Goal: Task Accomplishment & Management: Complete application form

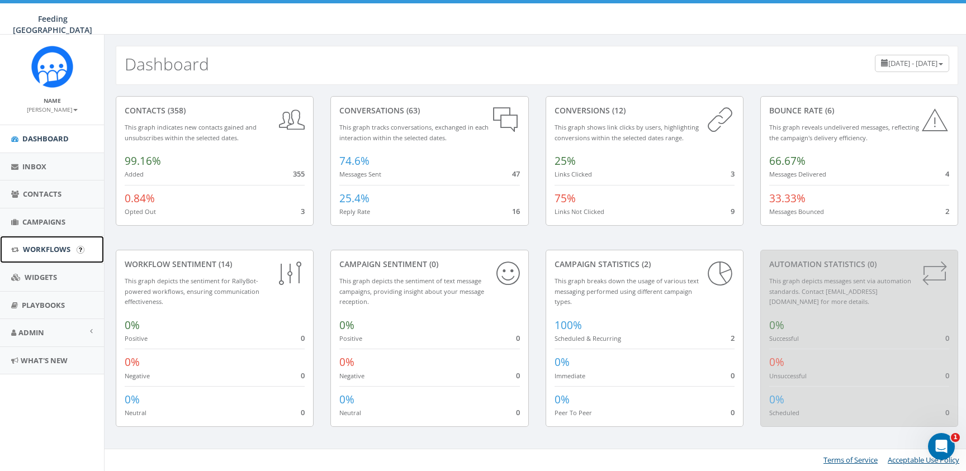
click at [44, 248] on span "Workflows" at bounding box center [47, 249] width 48 height 10
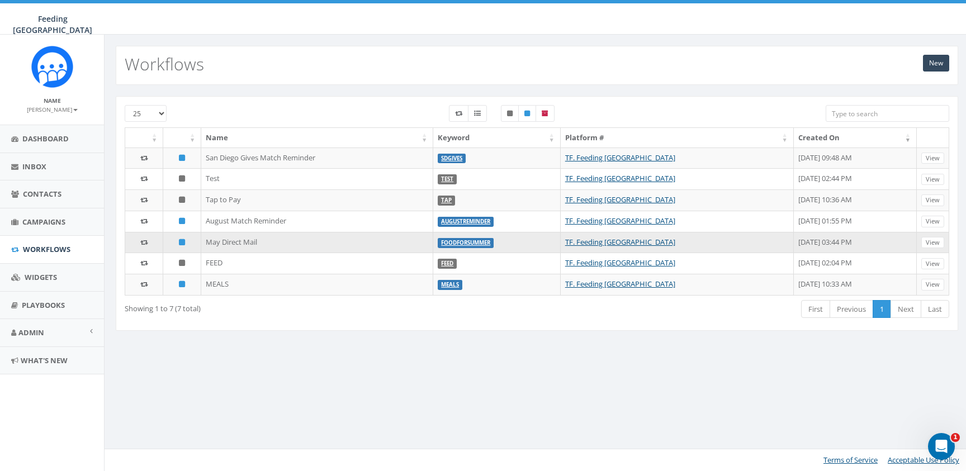
click at [226, 246] on td "May Direct Mail" at bounding box center [317, 242] width 232 height 21
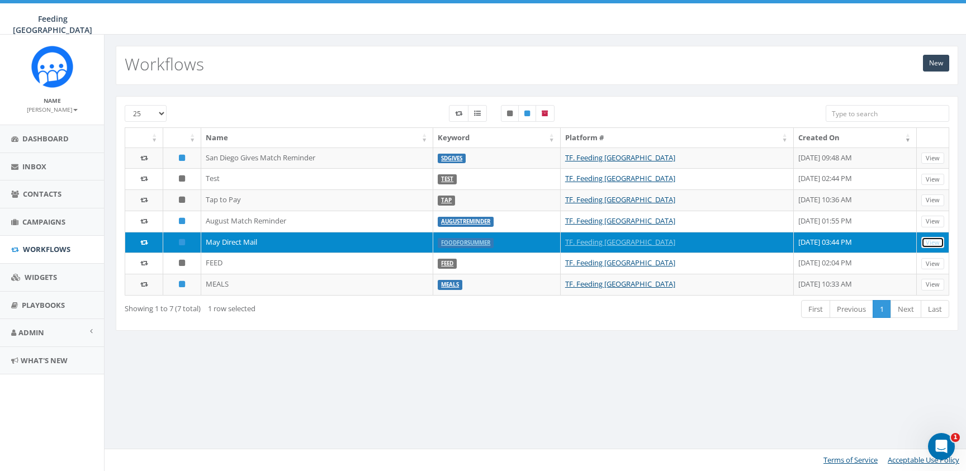
click at [934, 244] on link "View" at bounding box center [932, 243] width 23 height 12
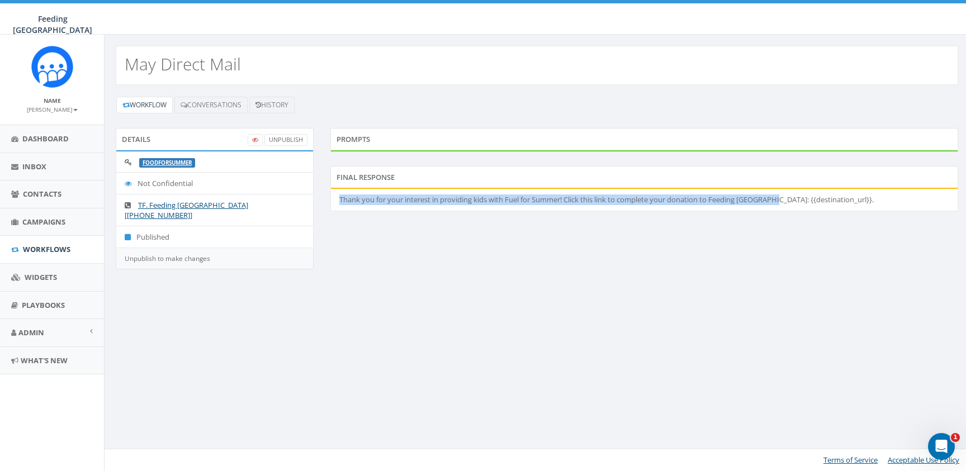
drag, startPoint x: 778, startPoint y: 200, endPoint x: 338, endPoint y: 202, distance: 440.4
click at [338, 202] on li "Thank you for your interest in providing kids with Fuel for Summer! Click this …" at bounding box center [644, 200] width 626 height 22
copy li "Thank you for your interest in providing kids with Fuel for Summer! Click this …"
click at [145, 109] on link "Workflow" at bounding box center [144, 105] width 56 height 17
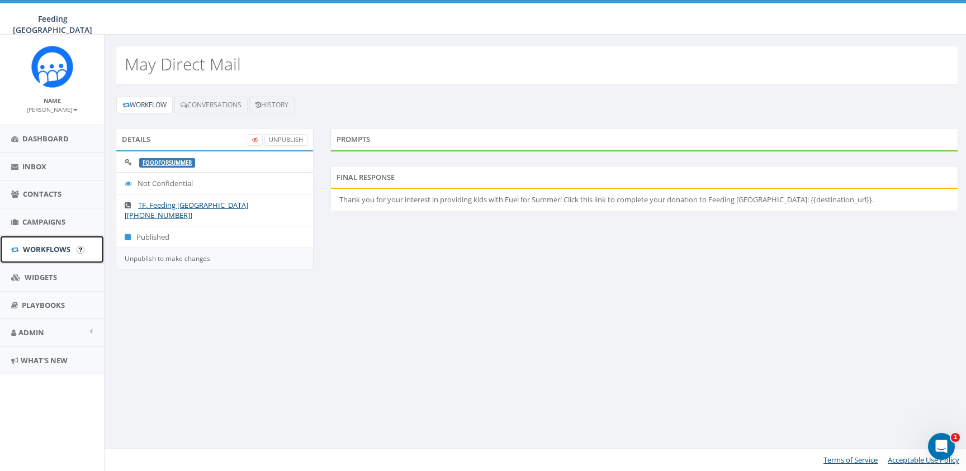
click at [61, 251] on span "Workflows" at bounding box center [47, 249] width 48 height 10
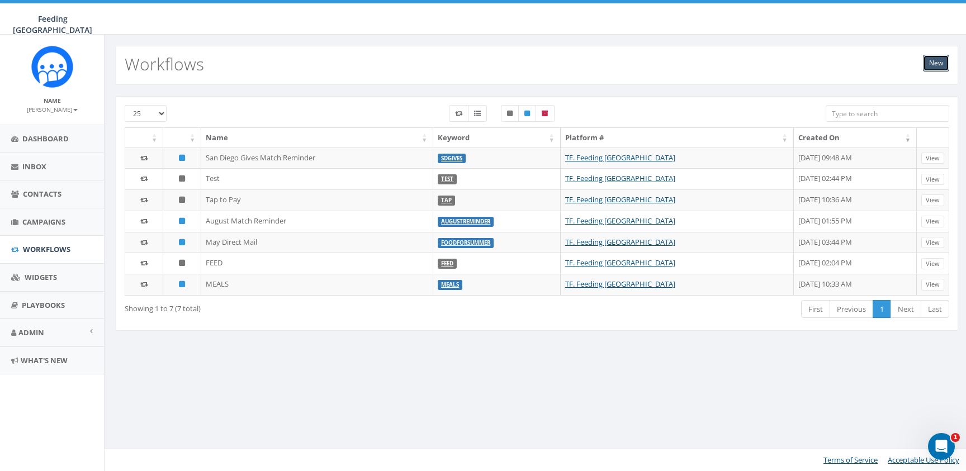
click at [932, 60] on link "New" at bounding box center [936, 63] width 26 height 17
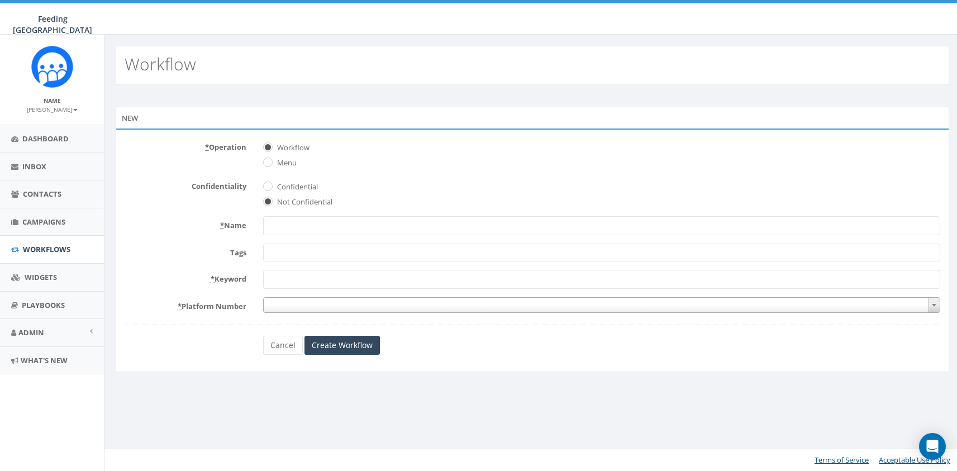
select select
type input "l"
type input "H"
type input "Month of a Million Meals Direct Mail"
click at [558, 264] on form "* Operation Workflow Menu Confidentiality Confidential Not Confidential * Name …" at bounding box center [537, 246] width 824 height 217
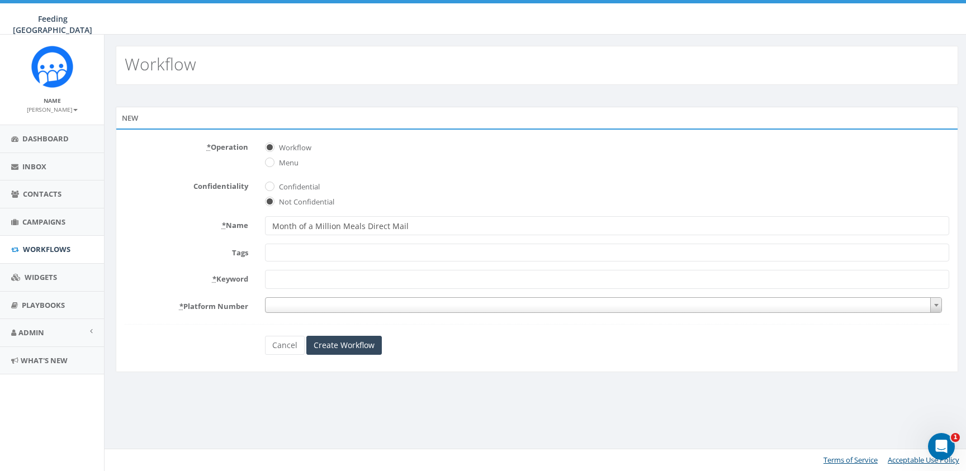
click at [559, 254] on span at bounding box center [607, 253] width 684 height 18
click at [493, 252] on span at bounding box center [607, 253] width 684 height 18
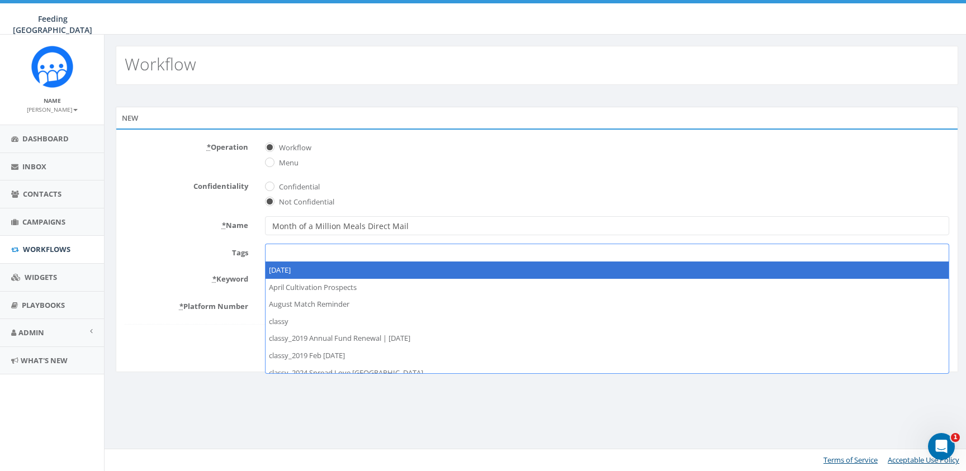
type textarea "D"
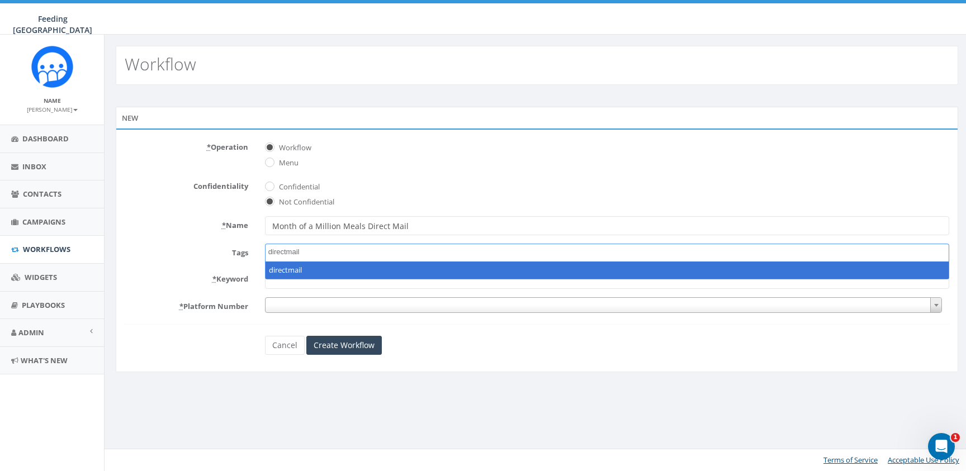
type textarea "directmail"
click at [446, 169] on form "* Operation Workflow Menu Confidentiality Confidential Not Confidential * Name …" at bounding box center [537, 246] width 824 height 217
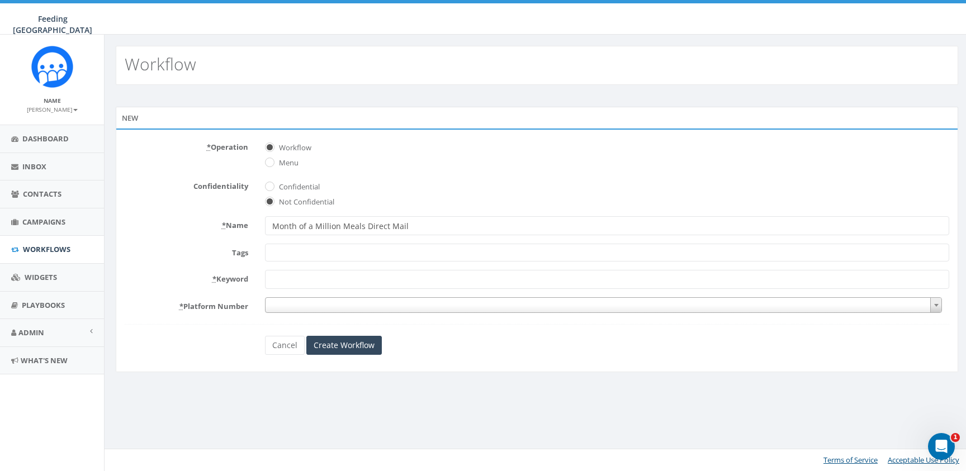
click at [341, 258] on span at bounding box center [607, 253] width 684 height 18
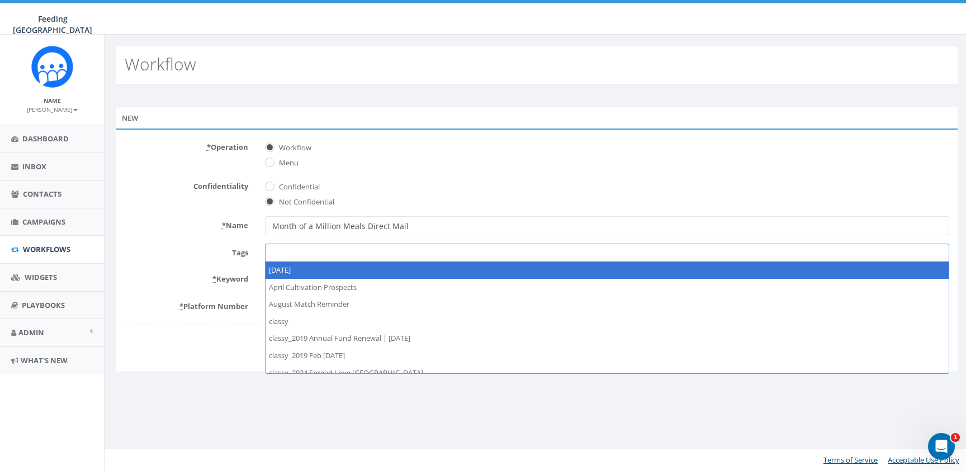
click at [197, 215] on form "* Operation Workflow Menu Confidentiality Confidential Not Confidential * Name …" at bounding box center [537, 246] width 824 height 217
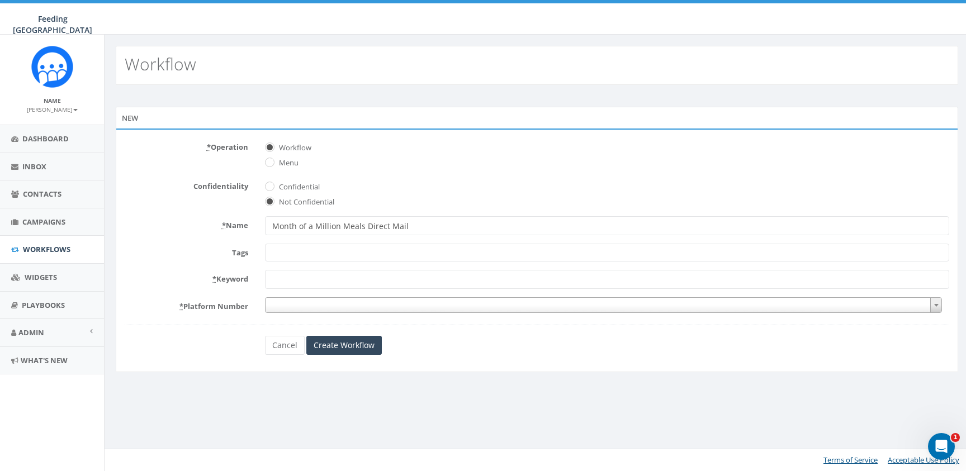
click at [354, 257] on span at bounding box center [607, 253] width 684 height 18
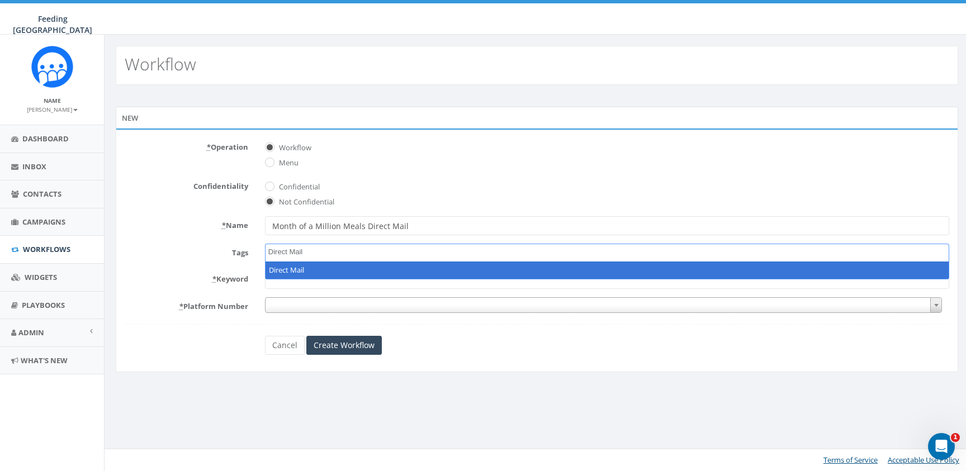
type textarea "Direct Mail"
select select "Direct Mail"
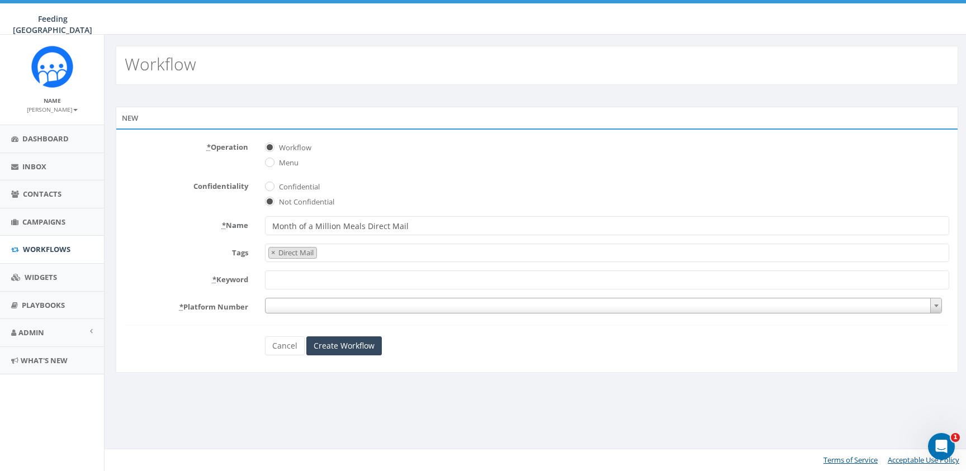
scroll to position [3778, 0]
click at [339, 277] on input "* Keyword" at bounding box center [607, 279] width 684 height 19
type input "HOLIDAY"
click at [282, 309] on span at bounding box center [603, 306] width 677 height 16
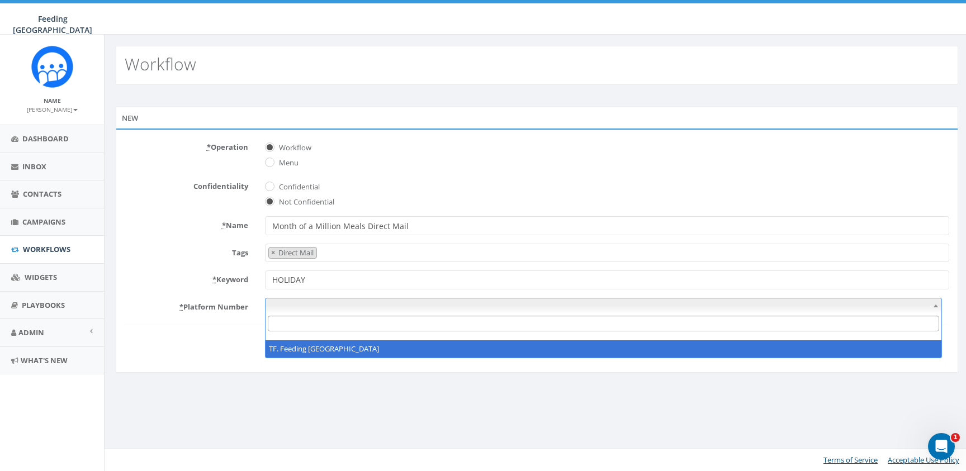
select select "7050567"
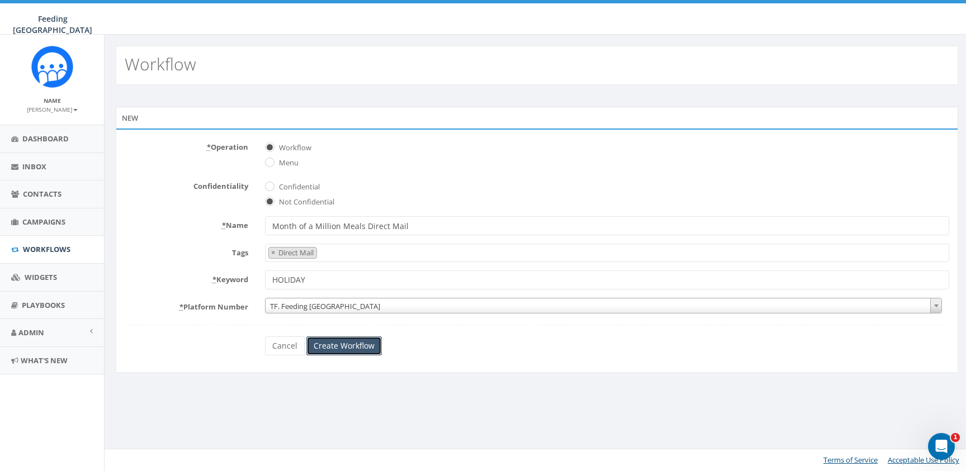
click at [350, 346] on input "Create Workflow" at bounding box center [343, 345] width 75 height 19
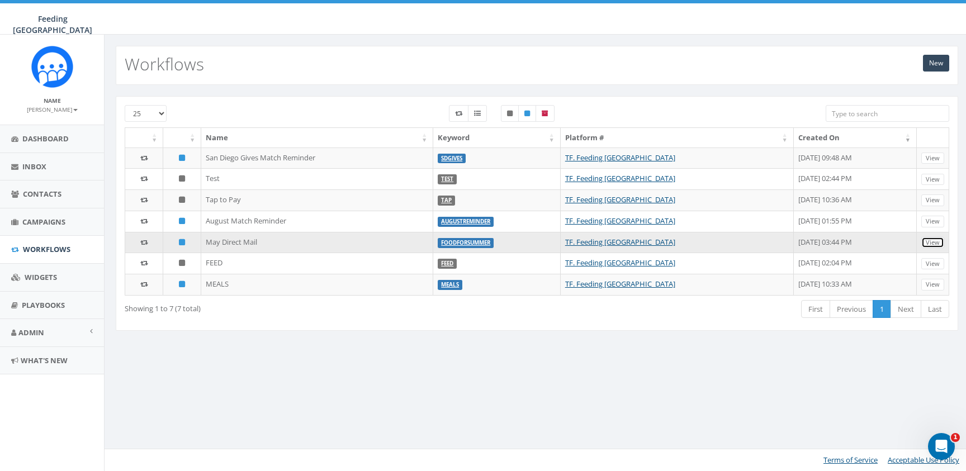
click at [935, 239] on link "View" at bounding box center [932, 243] width 23 height 12
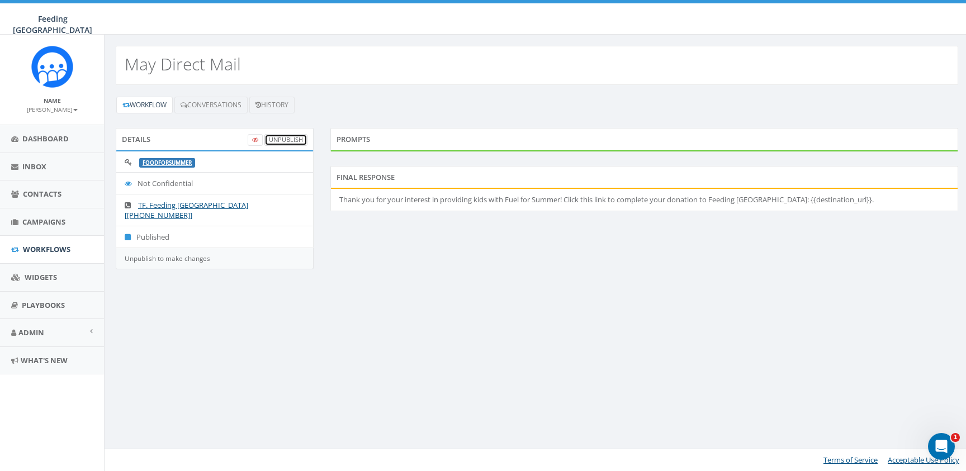
click at [287, 140] on link "UnPublish" at bounding box center [285, 140] width 43 height 12
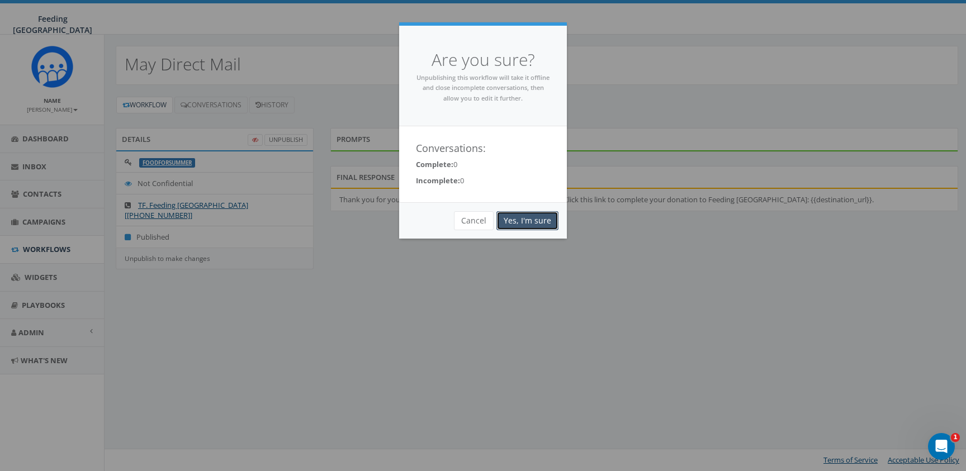
click at [536, 218] on link "Yes, I'm sure" at bounding box center [527, 220] width 62 height 19
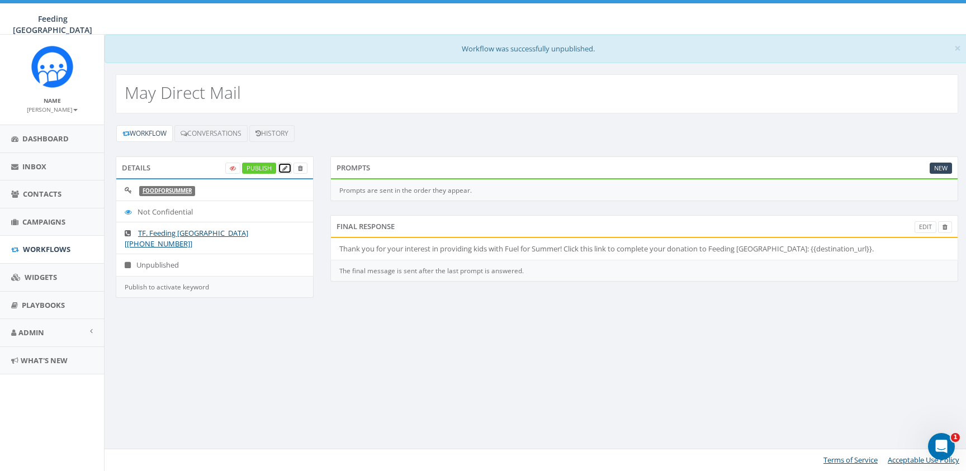
click at [288, 169] on link at bounding box center [285, 169] width 14 height 12
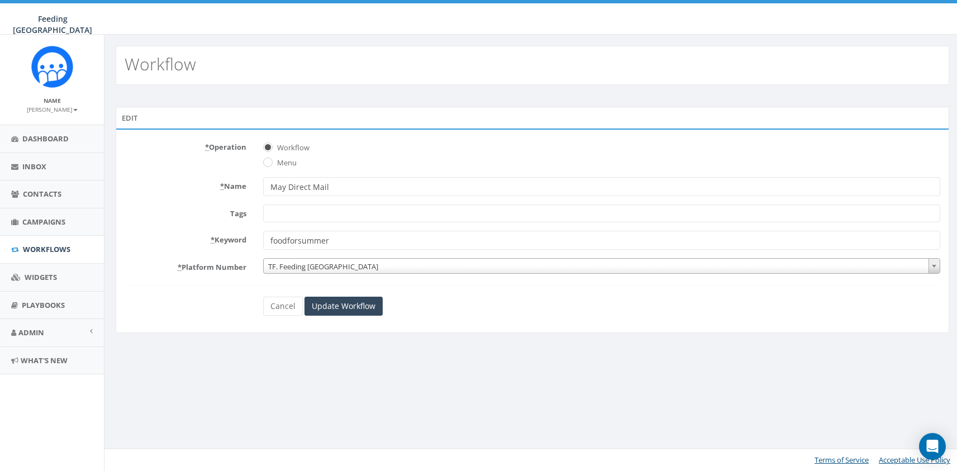
select select
click at [530, 329] on div "* Operation Workflow Menu * Name May Direct Mail Tags 2025/01/01 April Cultivat…" at bounding box center [537, 231] width 842 height 205
click at [292, 308] on link "Cancel" at bounding box center [285, 306] width 40 height 19
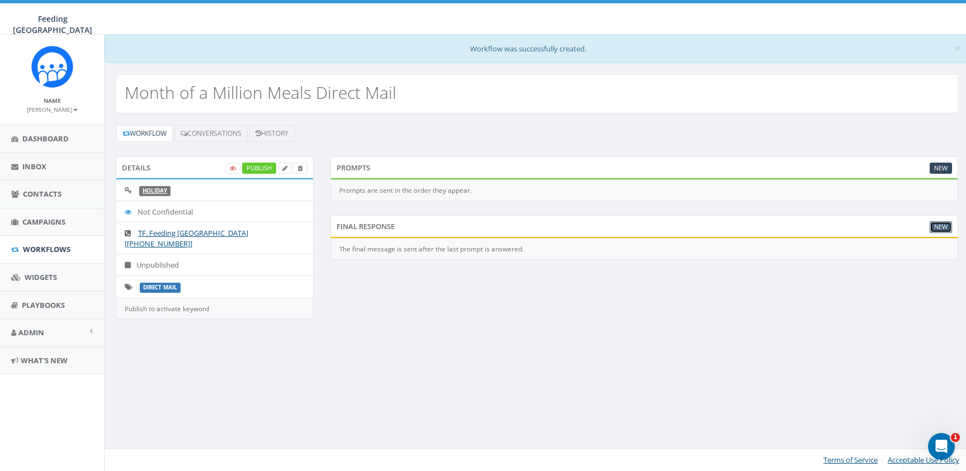
click at [945, 226] on link "New" at bounding box center [940, 227] width 22 height 12
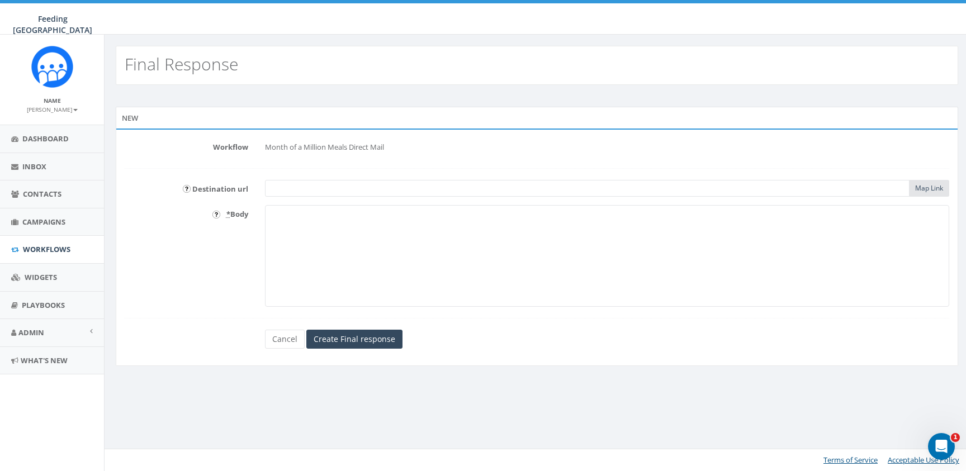
click at [360, 217] on textarea "* Body" at bounding box center [607, 256] width 684 height 102
paste textarea "Thank you for your interest in providing kids with Fuel for Summer! Click this …"
type textarea "Thank you for your interest in providing kids with Fuel for Summer! Click this …"
click at [696, 193] on input "text" at bounding box center [587, 188] width 644 height 17
paste input "https://give.feedingsandiego.org/campaign/721553/donate?utm_source=FeedingSanDi…"
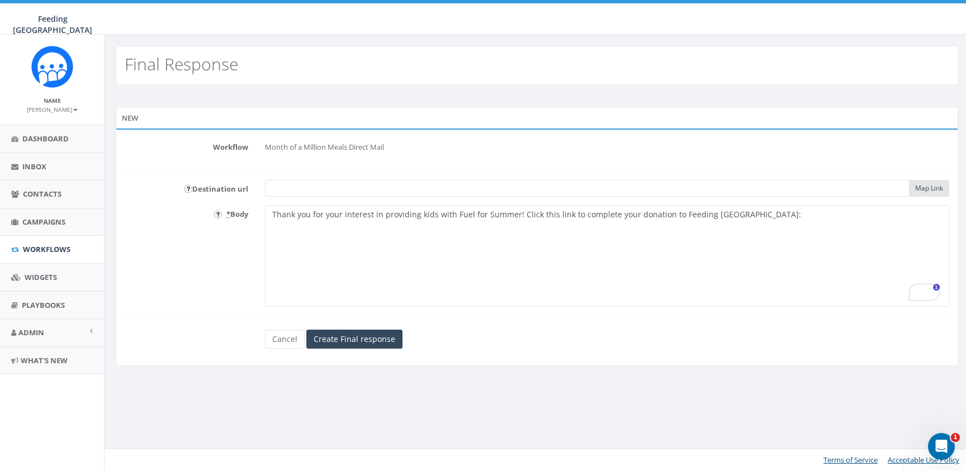
type input "https://give.feedingsandiego.org/campaign/721553/donate?utm_source=FeedingSanDi…"
click at [767, 215] on textarea "Thank you for your interest in providing kids with Fuel for Summer! Click this …" at bounding box center [607, 256] width 684 height 102
paste textarea "https://give.feedingsandiego.org/campaign/721553/donate?utm_source=FeedingSanDi…"
type textarea "Thank you for your interest in providing kids with Fuel for Summer! Click this …"
click at [784, 206] on textarea "Thank you for your interest in providing kids with Fuel for Summer! Click this …" at bounding box center [607, 256] width 684 height 102
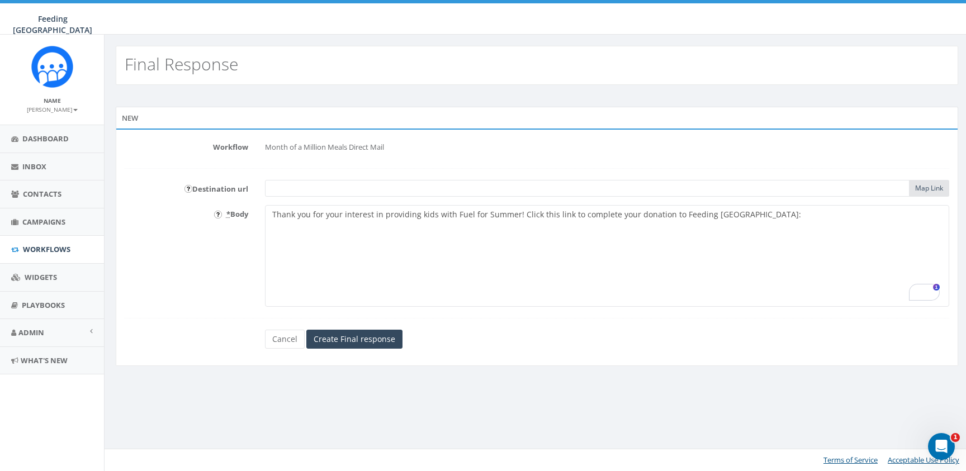
click at [462, 184] on input "text" at bounding box center [587, 188] width 644 height 17
paste input "https://give.feedingsandiego.org/campaign/721553/donate?utm_source=FeedingSanDi…"
type input "https://give.feedingsandiego.org/campaign/721553/donate?utm_source=FeedingSanDi…"
click at [851, 216] on textarea "Thank you for your interest in providing kids with Fuel for Summer! Click this …" at bounding box center [607, 256] width 684 height 102
click at [928, 187] on link "Map Link" at bounding box center [929, 188] width 28 height 10
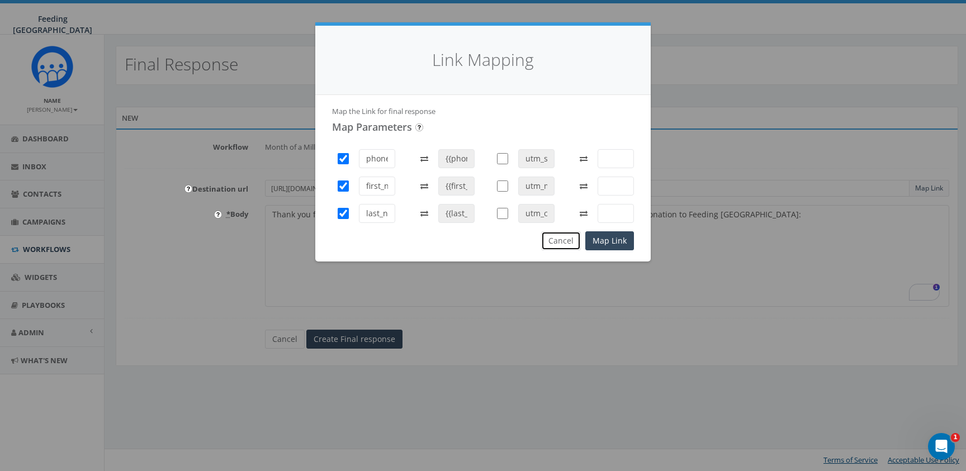
click at [561, 241] on button "Cancel" at bounding box center [561, 240] width 40 height 19
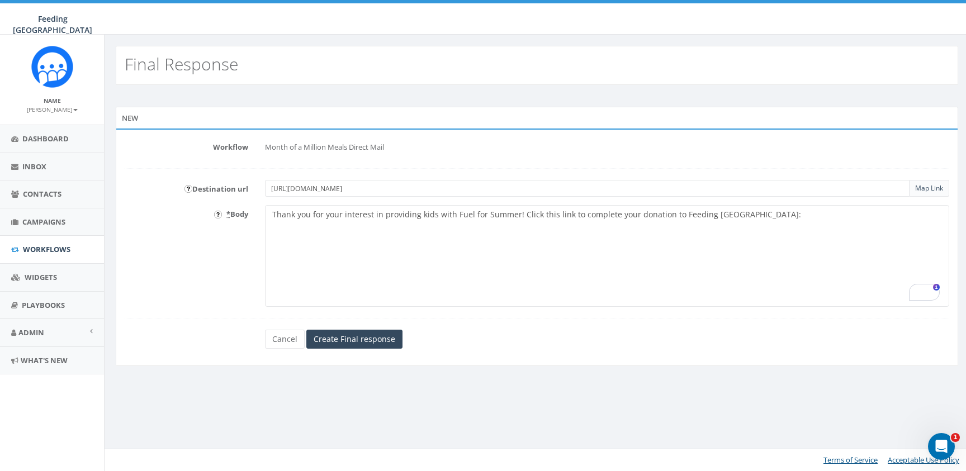
click at [806, 215] on textarea "Thank you for your interest in providing kids with Fuel for Summer! Click this …" at bounding box center [607, 256] width 684 height 102
click at [342, 235] on div "destination_url" at bounding box center [321, 228] width 113 height 16
drag, startPoint x: 513, startPoint y: 215, endPoint x: 383, endPoint y: 217, distance: 130.2
click at [383, 217] on textarea "Thank you for your interest in providing kids with Fuel for Summer! Click this …" at bounding box center [607, 256] width 684 height 102
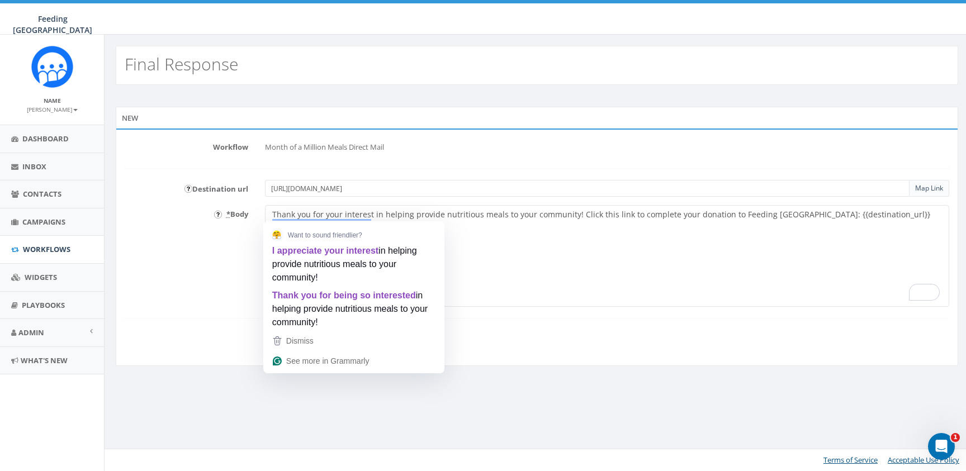
type textarea "Thank you for your interest in helping provide nutritious meals to your communi…"
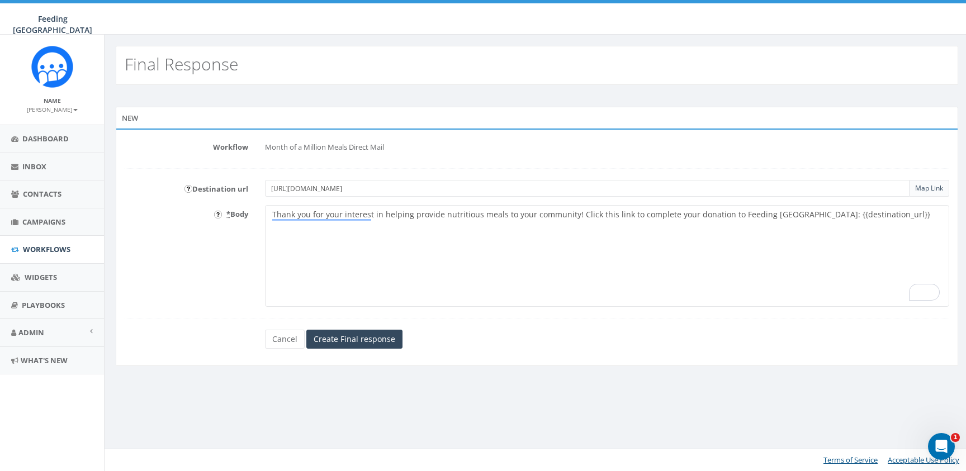
click at [530, 129] on div "Workflow Month of a Million Meals Direct Mail Destination url https://give.feed…" at bounding box center [537, 248] width 842 height 238
click at [337, 341] on input "Create Final response" at bounding box center [354, 339] width 96 height 19
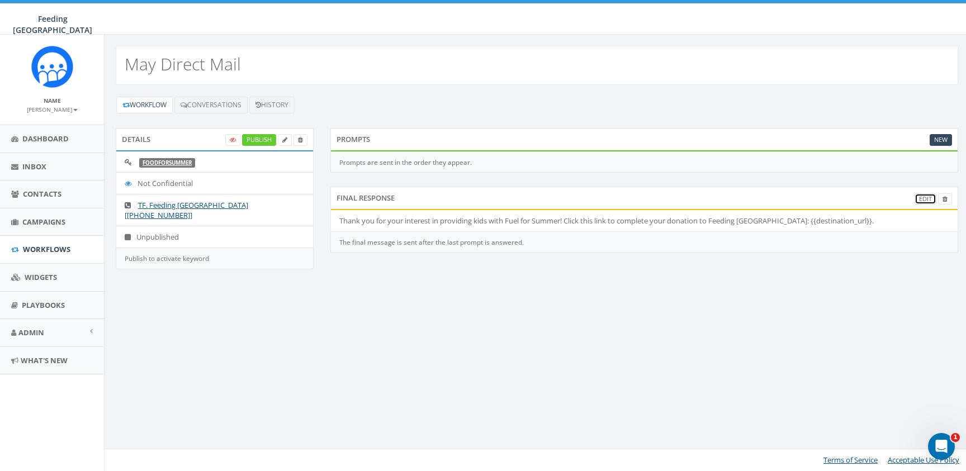
click at [928, 198] on link "Edit" at bounding box center [925, 199] width 22 height 12
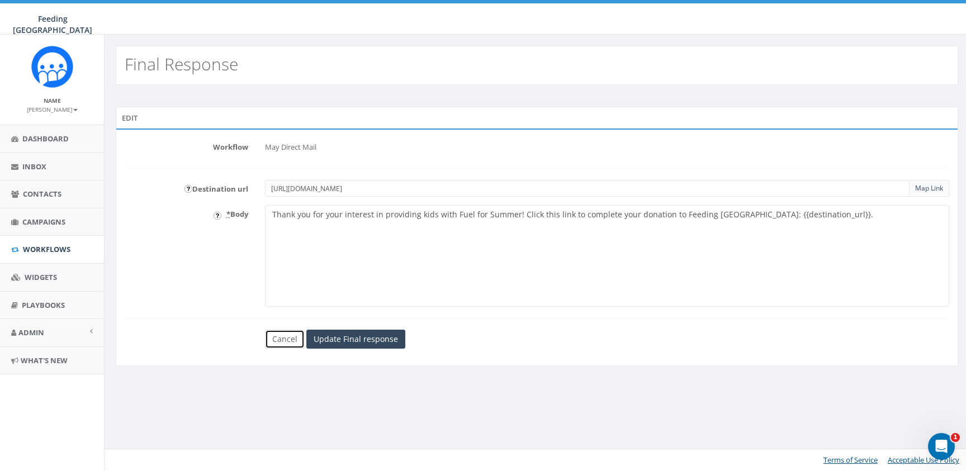
click at [290, 336] on link "Cancel" at bounding box center [285, 339] width 40 height 19
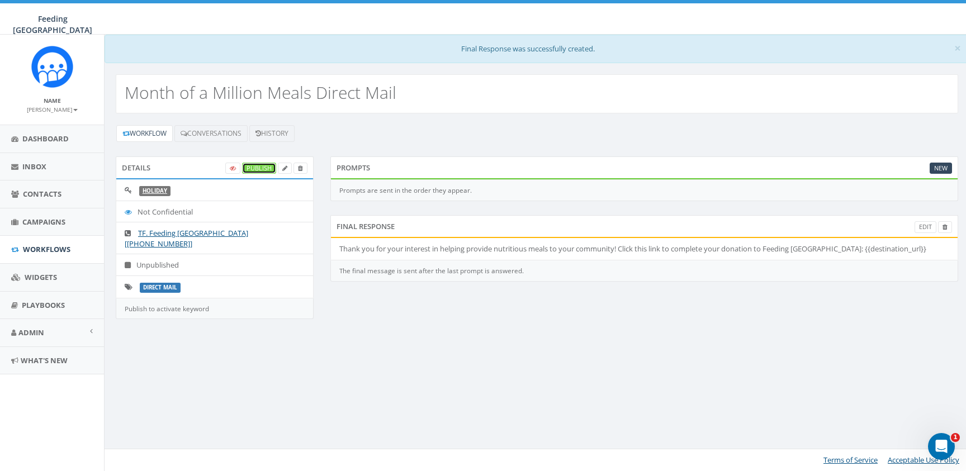
click at [255, 169] on link "Publish" at bounding box center [259, 169] width 34 height 12
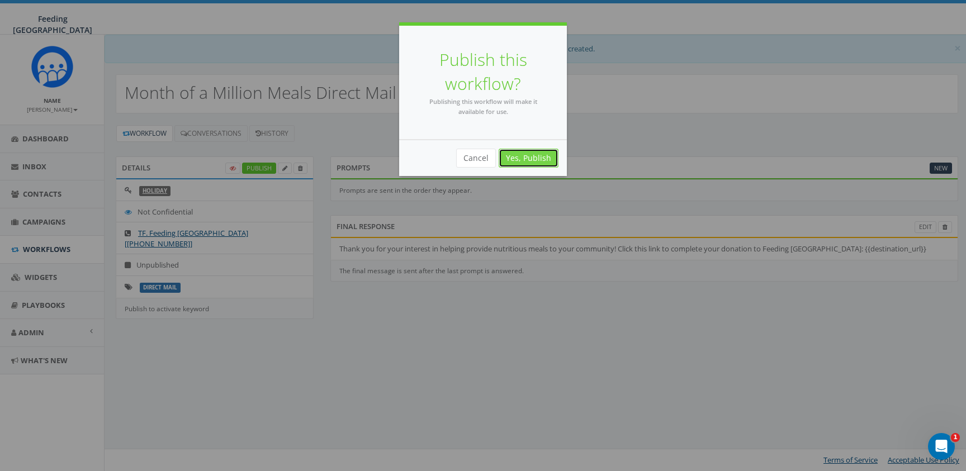
click at [528, 156] on link "Yes, Publish" at bounding box center [528, 158] width 60 height 19
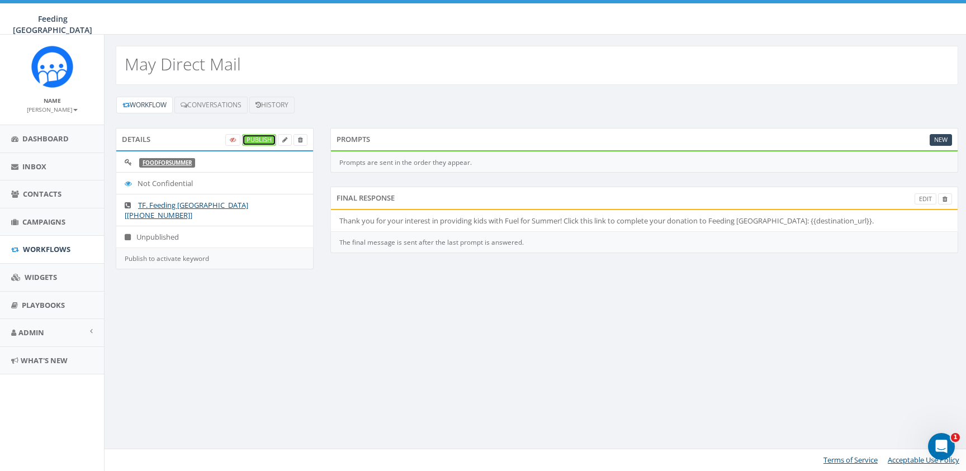
click at [259, 144] on link "Publish" at bounding box center [259, 140] width 34 height 12
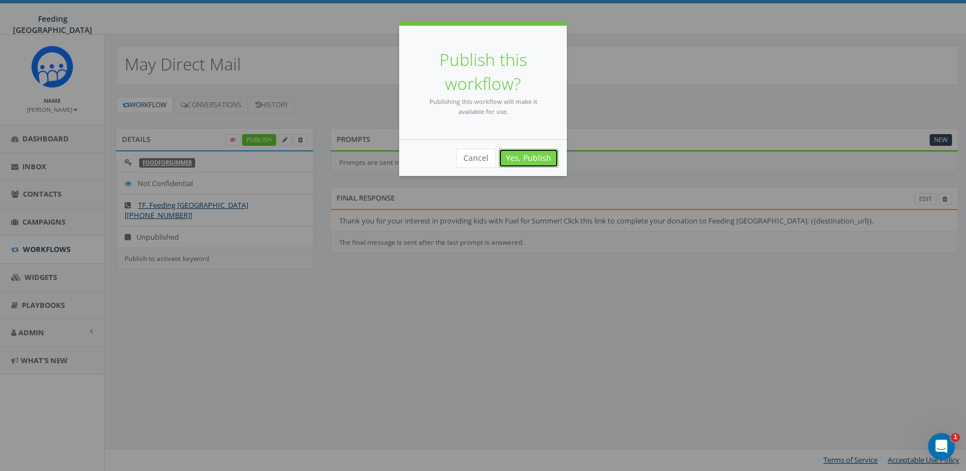
click at [547, 164] on link "Yes, Publish" at bounding box center [528, 158] width 60 height 19
